Goal: Information Seeking & Learning: Learn about a topic

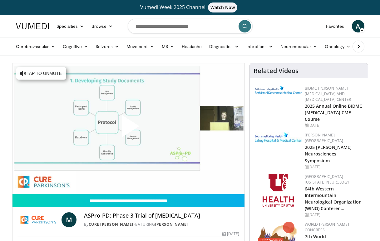
click at [128, 129] on span "Video Player" at bounding box center [128, 129] width 0 height 0
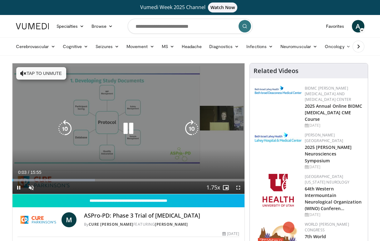
click at [41, 74] on button "Tap to unmute" at bounding box center [41, 73] width 50 height 12
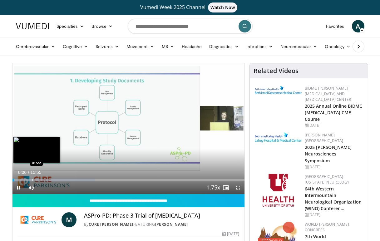
click at [32, 180] on div "Progress Bar" at bounding box center [32, 180] width 1 height 2
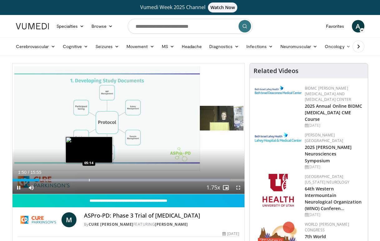
click at [89, 181] on video-js "**********" at bounding box center [128, 128] width 232 height 131
click at [83, 181] on div "Progress Bar" at bounding box center [83, 180] width 1 height 2
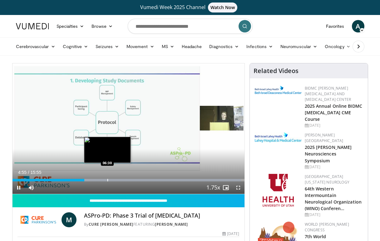
click at [107, 180] on div "Progress Bar" at bounding box center [107, 180] width 1 height 2
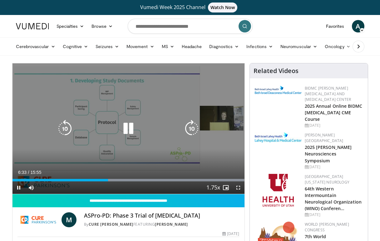
click at [206, 149] on div "10 seconds Tap to unmute" at bounding box center [128, 128] width 232 height 131
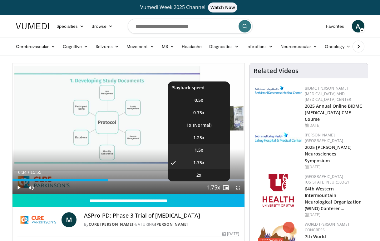
click at [198, 151] on span "1.5x" at bounding box center [199, 150] width 9 height 6
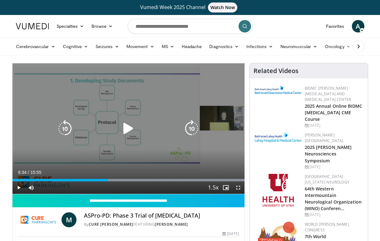
click at [163, 163] on div "10 seconds Tap to unmute" at bounding box center [128, 128] width 232 height 131
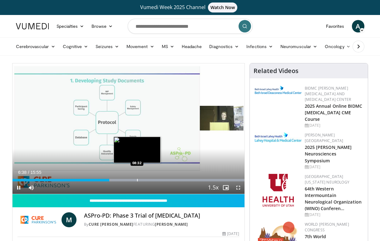
click at [137, 181] on div "Progress Bar" at bounding box center [137, 180] width 1 height 2
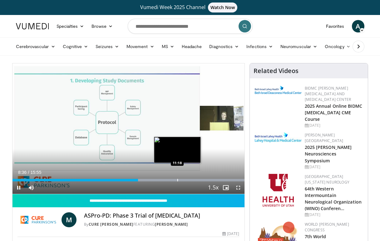
click at [177, 181] on div "Progress Bar" at bounding box center [177, 180] width 1 height 2
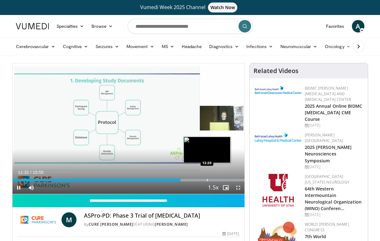
click at [207, 181] on div "Progress Bar" at bounding box center [207, 180] width 1 height 2
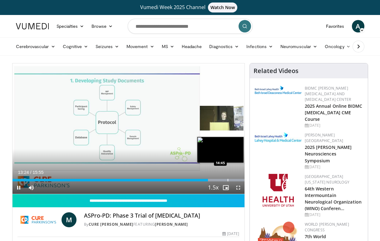
click at [228, 179] on div "Progress Bar" at bounding box center [228, 180] width 1 height 2
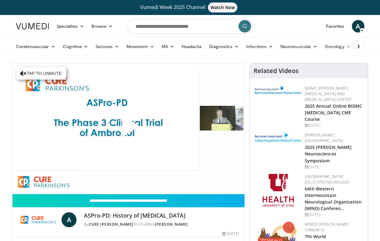
click at [128, 129] on span "Video Player" at bounding box center [128, 129] width 0 height 0
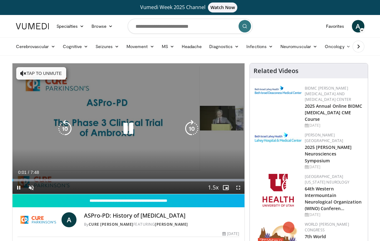
click at [36, 71] on button "Tap to unmute" at bounding box center [41, 73] width 50 height 12
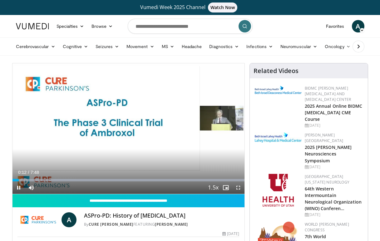
click at [239, 187] on span "Video Player" at bounding box center [238, 188] width 12 height 12
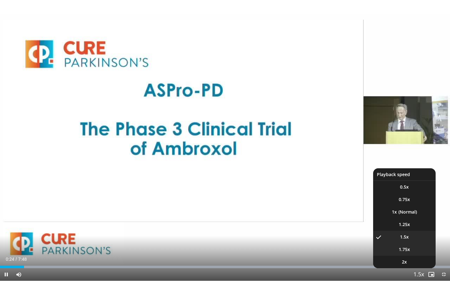
click at [380, 241] on span "1.75x" at bounding box center [404, 250] width 11 height 6
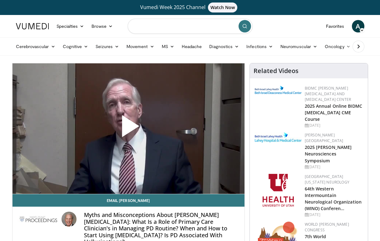
click at [221, 27] on input "Search topics, interventions" at bounding box center [190, 26] width 125 height 15
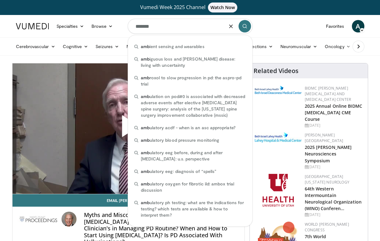
type input "********"
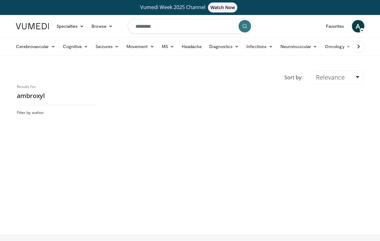
click at [194, 30] on input "********" at bounding box center [190, 26] width 125 height 15
type input "********"
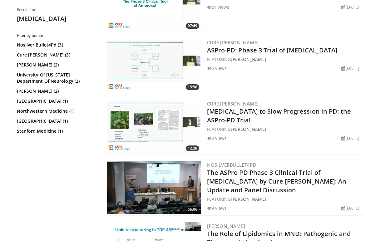
scroll to position [117, 0]
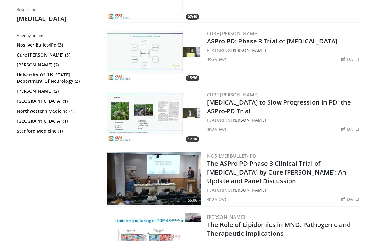
click at [218, 107] on h2 "[MEDICAL_DATA] to Slow Progression in PD: the ASPro-PD Trial" at bounding box center [284, 106] width 155 height 17
click at [158, 116] on img at bounding box center [154, 117] width 94 height 53
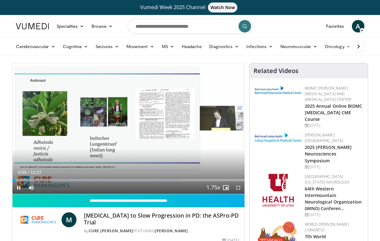
click at [239, 186] on span "Video Player" at bounding box center [238, 188] width 12 height 12
